Goal: Task Accomplishment & Management: Use online tool/utility

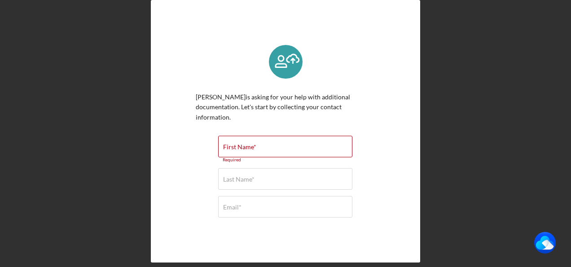
scroll to position [20, 0]
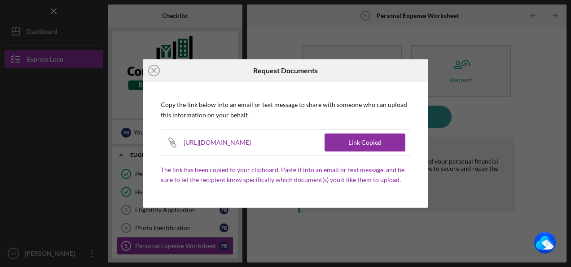
click at [269, 31] on div "Icon/Close Request Documents Copy the link below into an email or text message …" at bounding box center [285, 133] width 571 height 267
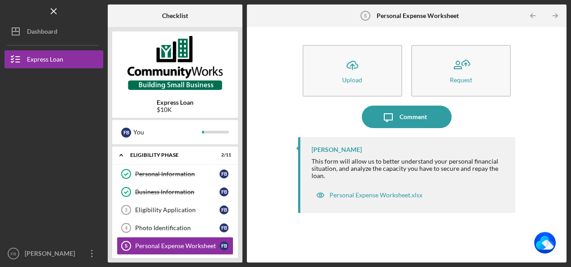
click at [499, 29] on div "Icon/Upload Upload Request Icon/Message Comment [PERSON_NAME] This form will al…" at bounding box center [407, 144] width 320 height 235
